Goal: Navigation & Orientation: Find specific page/section

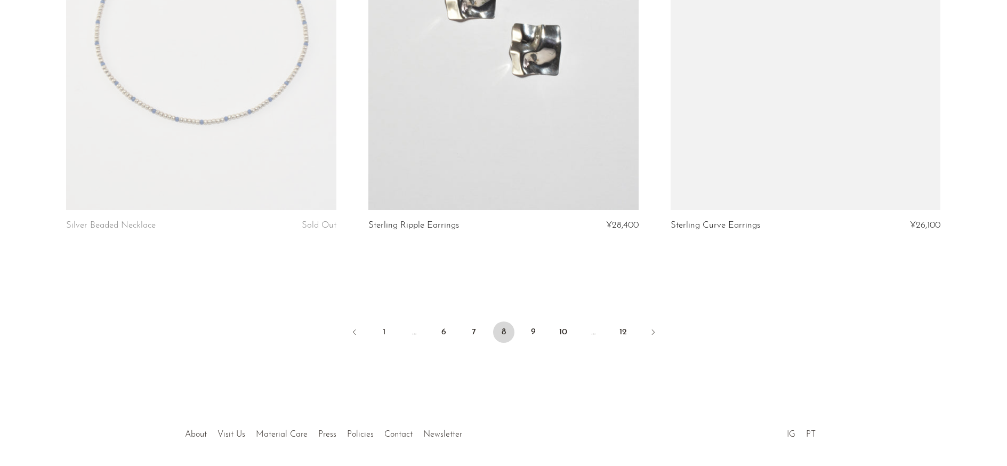
scroll to position [4981, 0]
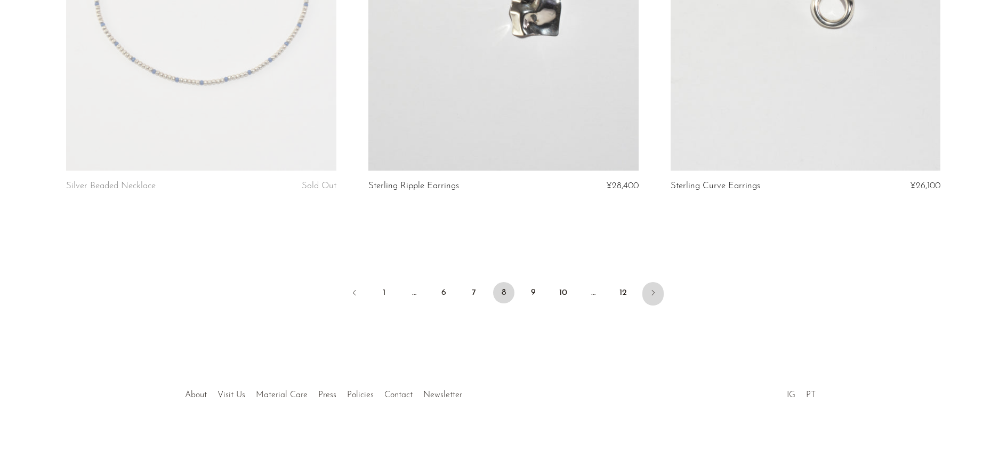
click at [657, 290] on link "Next" at bounding box center [652, 293] width 21 height 23
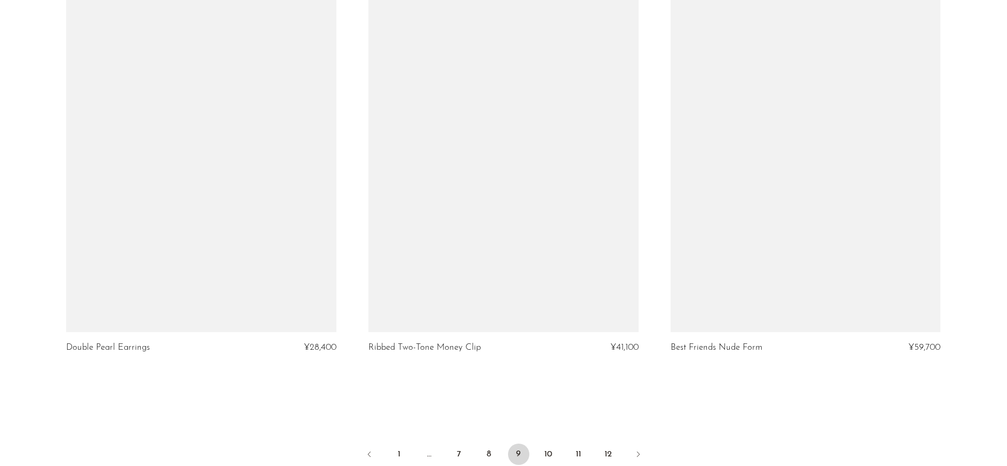
scroll to position [4871, 0]
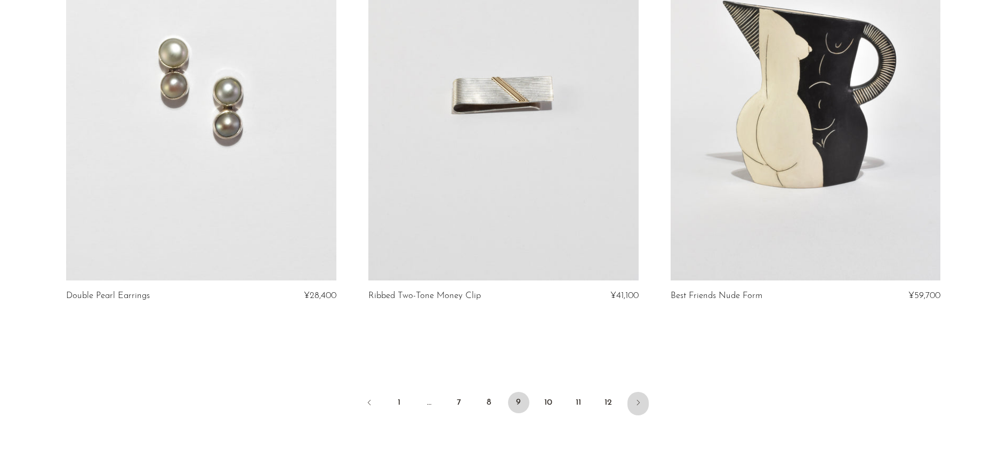
click at [641, 402] on icon "Next" at bounding box center [638, 402] width 9 height 9
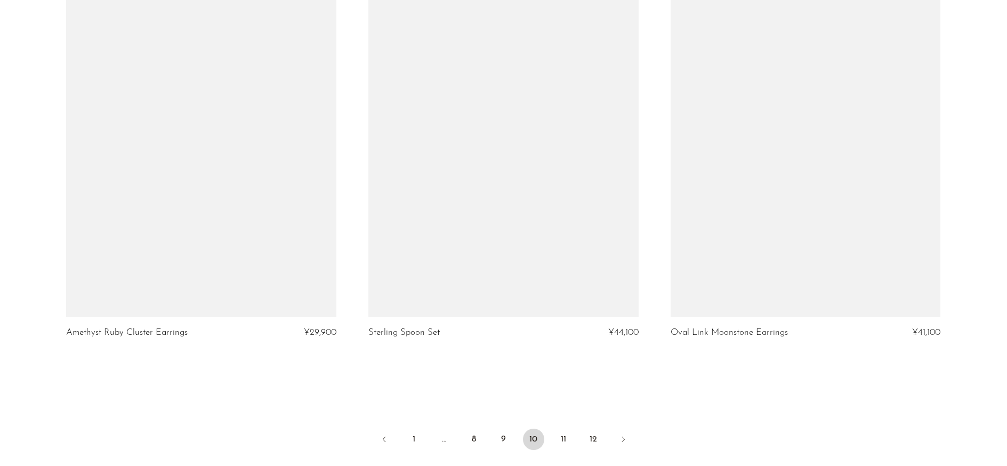
scroll to position [4954, 0]
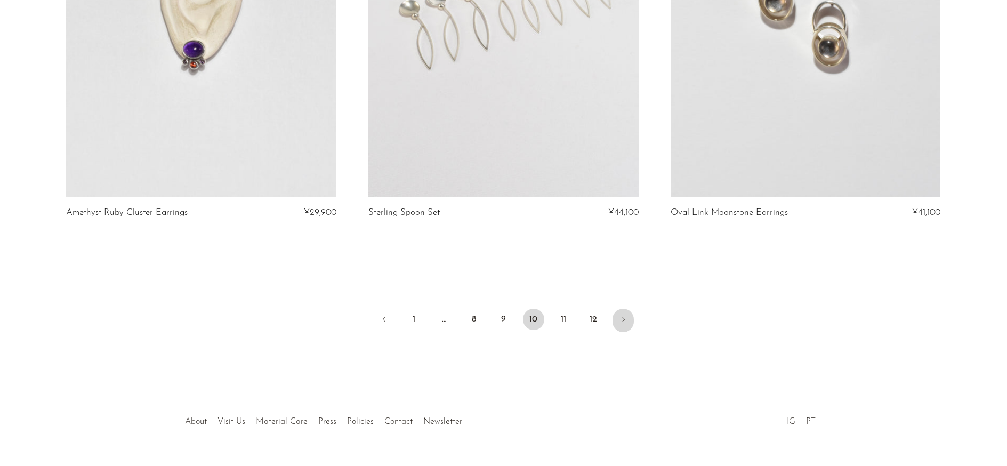
click at [625, 309] on link "Next" at bounding box center [622, 320] width 21 height 23
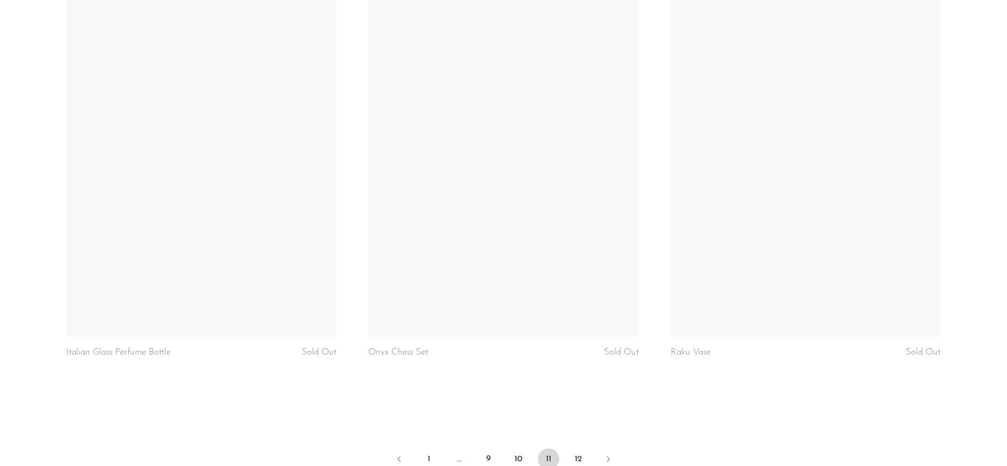
scroll to position [4903, 0]
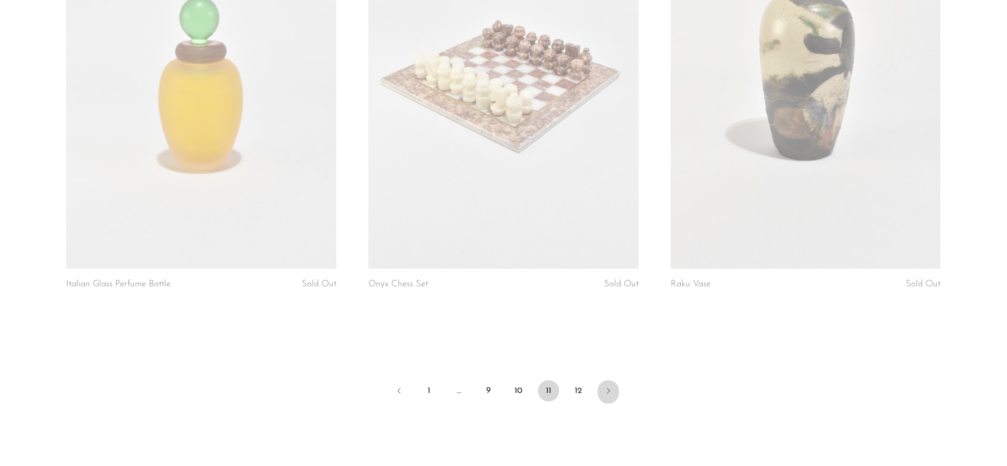
click at [608, 385] on link "Next" at bounding box center [607, 391] width 21 height 23
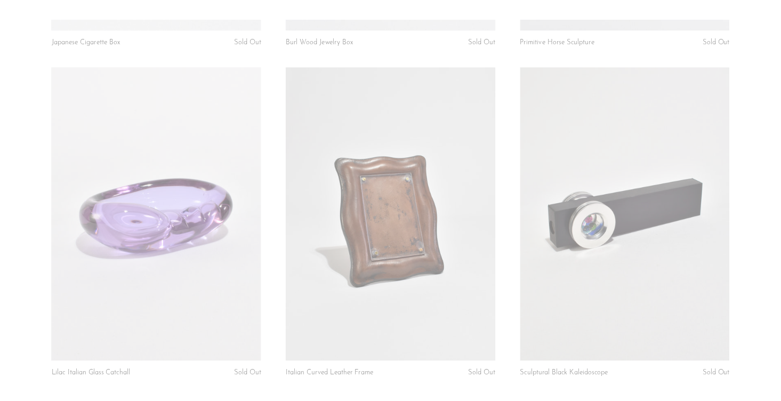
scroll to position [1793, 0]
